Goal: Navigation & Orientation: Find specific page/section

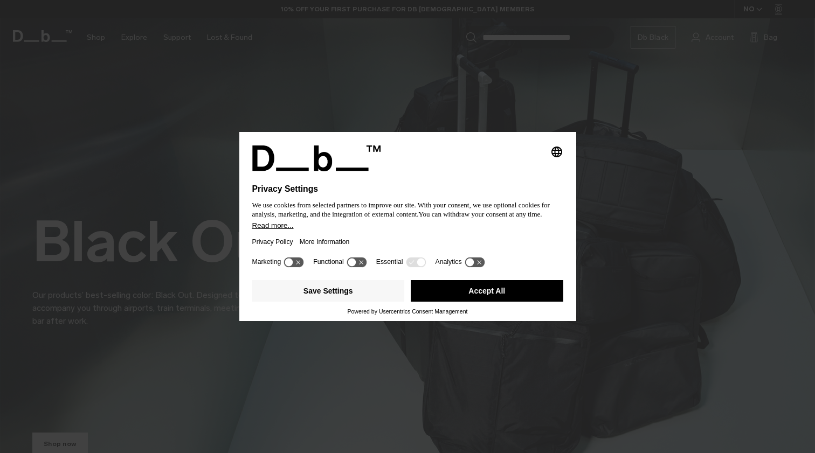
click at [428, 234] on div "Privacy Policy More Information" at bounding box center [407, 242] width 311 height 25
click at [433, 291] on button "Accept All" at bounding box center [487, 291] width 153 height 22
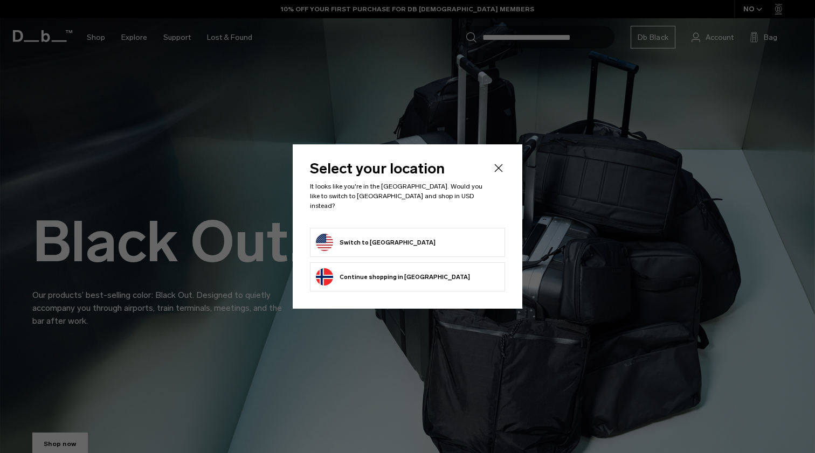
click at [390, 237] on button "Switch to [GEOGRAPHIC_DATA]" at bounding box center [376, 242] width 120 height 17
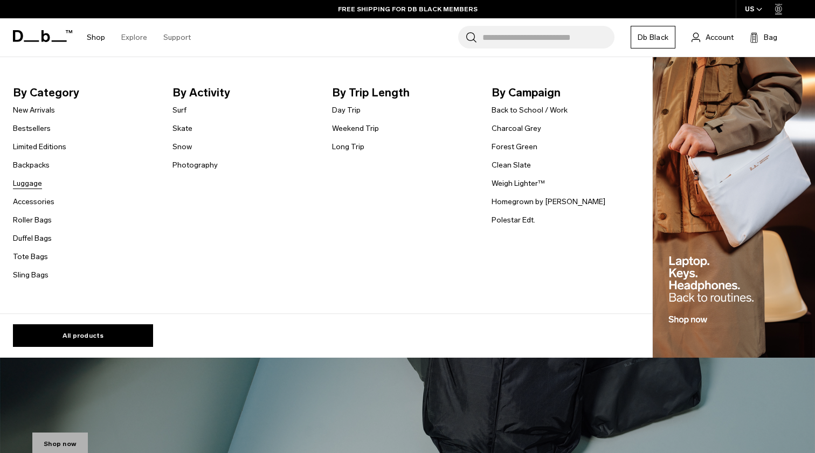
click at [31, 182] on link "Luggage" at bounding box center [27, 183] width 29 height 11
